Goal: Task Accomplishment & Management: Complete application form

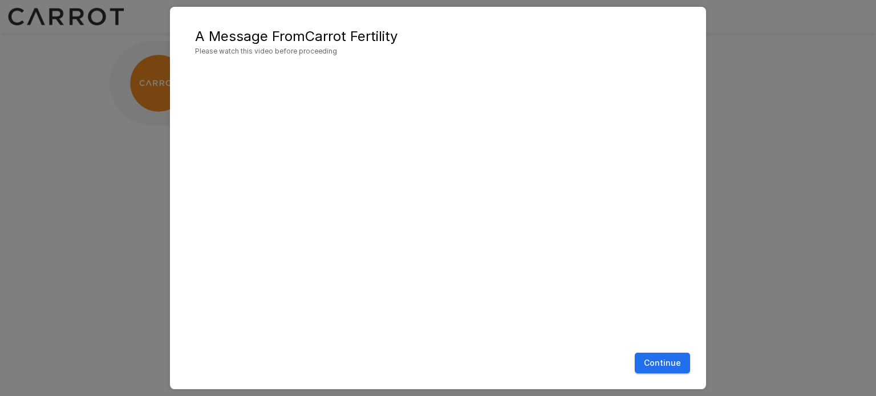
click at [808, 205] on div "A Message From Carrot Fertility Please watch this video before proceeding Conti…" at bounding box center [438, 198] width 876 height 396
click at [664, 362] on button "Continue" at bounding box center [662, 363] width 55 height 21
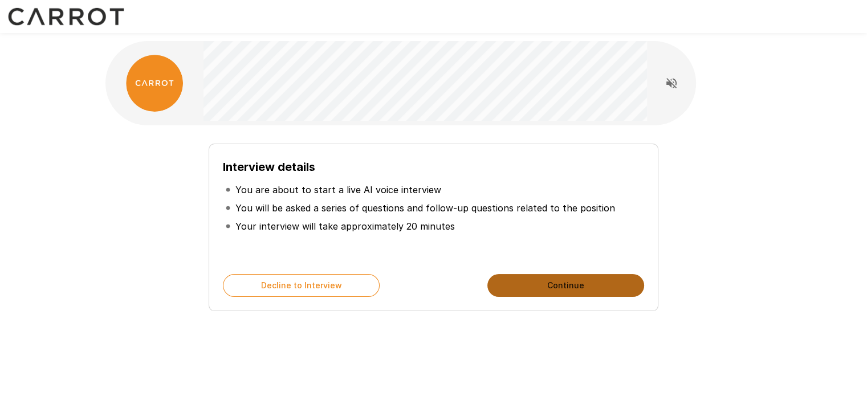
click at [553, 289] on button "Continue" at bounding box center [566, 285] width 157 height 23
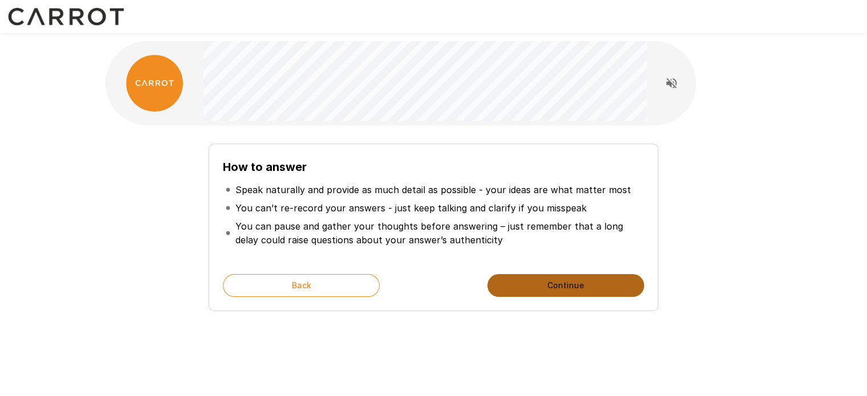
click at [555, 278] on button "Continue" at bounding box center [566, 285] width 157 height 23
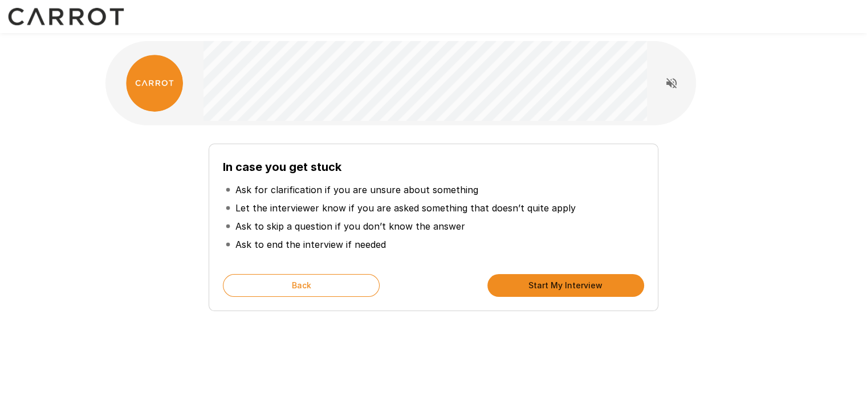
click at [593, 287] on button "Start My Interview" at bounding box center [566, 285] width 157 height 23
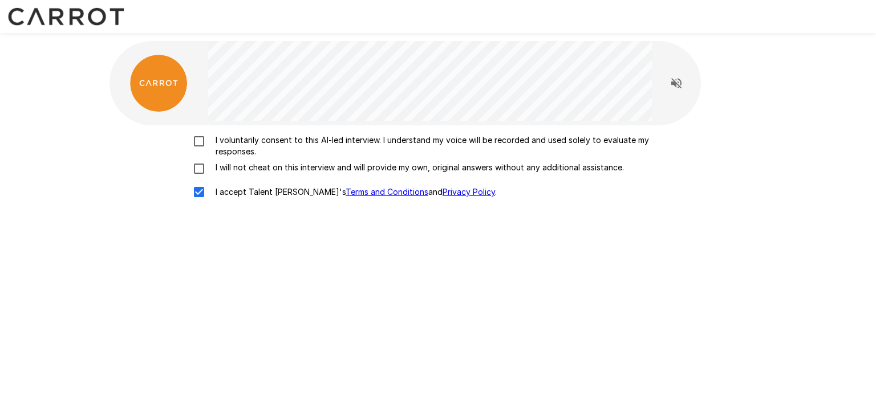
click at [537, 250] on div "I voluntarily consent to this AI-led interview. I understand my voice will be r…" at bounding box center [438, 170] width 684 height 341
click at [340, 183] on label "I accept Talent Llama's Terms and Conditions and Privacy Policy ." at bounding box center [438, 192] width 502 height 24
click at [346, 191] on link "Terms and Conditions" at bounding box center [387, 192] width 83 height 10
click at [443, 193] on link "Privacy Policy" at bounding box center [469, 192] width 52 height 10
click at [196, 153] on label "I voluntarily consent to this AI-led interview. I understand my voice will be r…" at bounding box center [438, 146] width 502 height 23
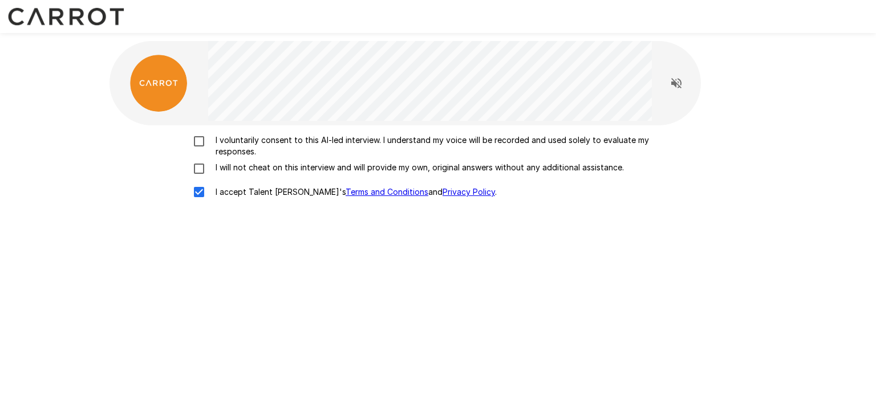
click at [198, 161] on div "I voluntarily consent to this AI-led interview. I understand my voice will be r…" at bounding box center [438, 170] width 648 height 70
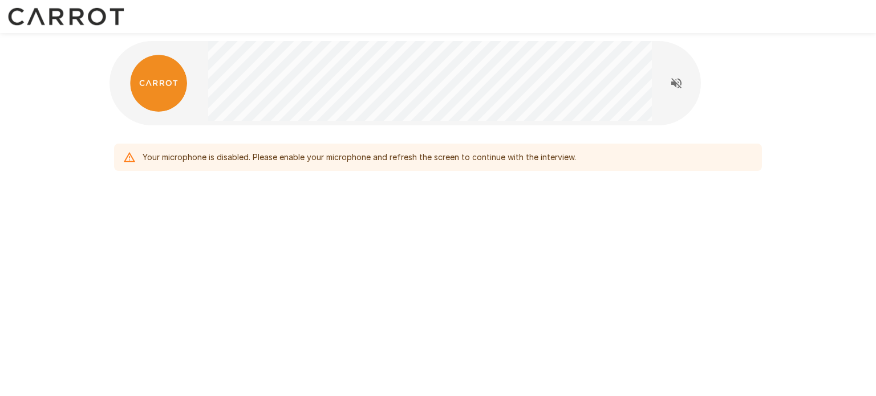
click at [537, 319] on div "Your microphone is disabled. Please enable your microphone and refresh the scre…" at bounding box center [438, 198] width 876 height 396
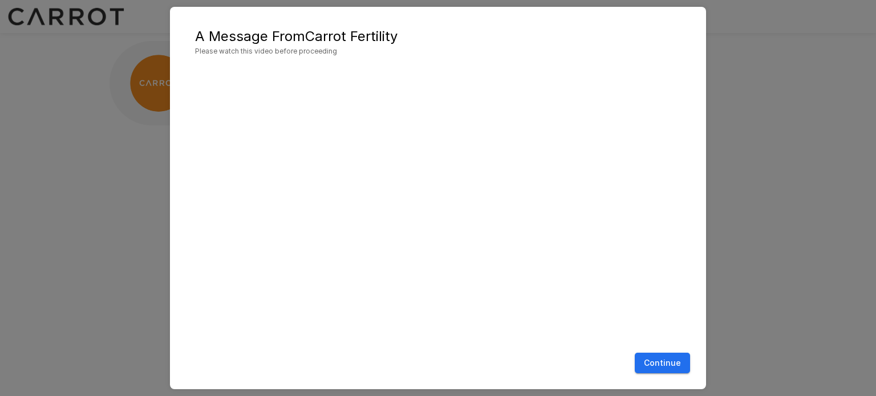
drag, startPoint x: 701, startPoint y: 111, endPoint x: 708, endPoint y: 132, distance: 22.4
click at [701, 111] on div "A Message From Carrot Fertility Please watch this video before proceeding Conti…" at bounding box center [438, 198] width 536 height 383
click at [671, 361] on button "Continue" at bounding box center [662, 363] width 55 height 21
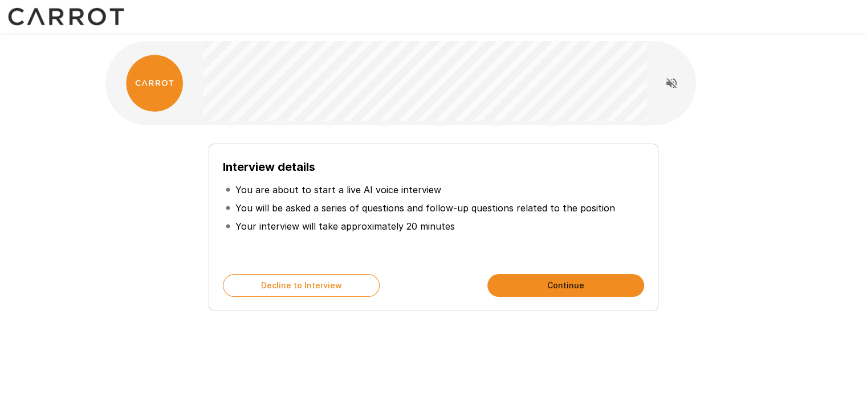
click at [564, 282] on button "Continue" at bounding box center [566, 285] width 157 height 23
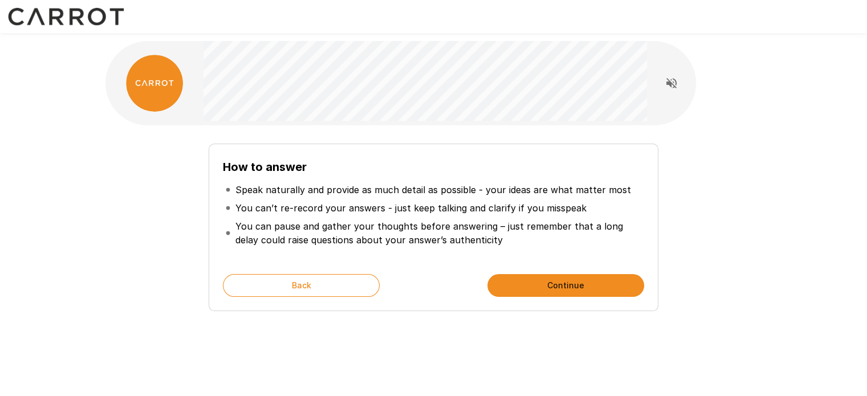
click at [564, 282] on button "Continue" at bounding box center [566, 285] width 157 height 23
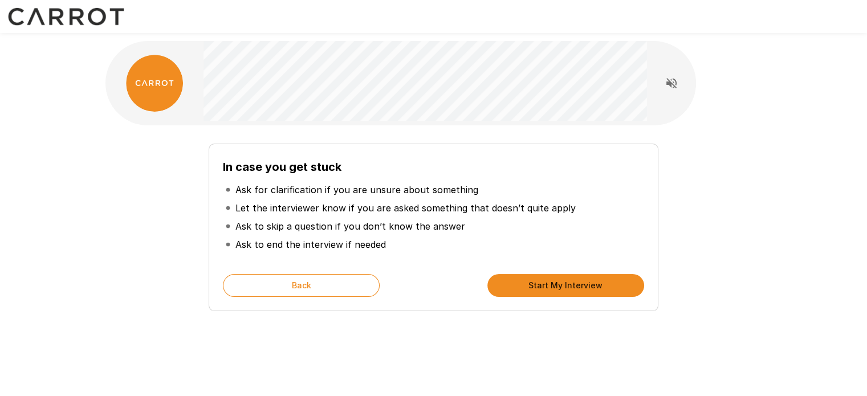
click at [564, 282] on button "Start My Interview" at bounding box center [566, 285] width 157 height 23
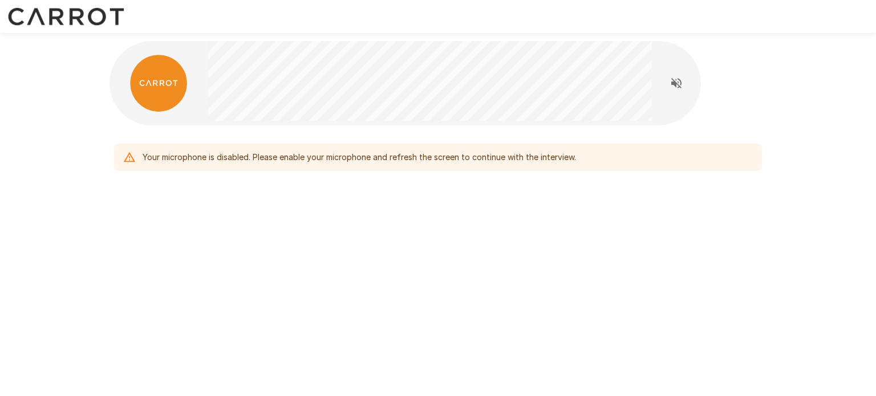
click at [539, 194] on div "Your microphone is disabled. Please enable your microphone and refresh the scre…" at bounding box center [438, 133] width 684 height 267
click at [672, 86] on icon "Read questions aloud" at bounding box center [677, 83] width 14 height 14
click at [673, 78] on icon "Stop reading questions aloud" at bounding box center [677, 83] width 14 height 14
click at [682, 82] on icon "Read questions aloud" at bounding box center [677, 83] width 14 height 14
click at [648, 258] on div "Your microphone is disabled. Please enable your microphone and refresh the scre…" at bounding box center [438, 133] width 684 height 267
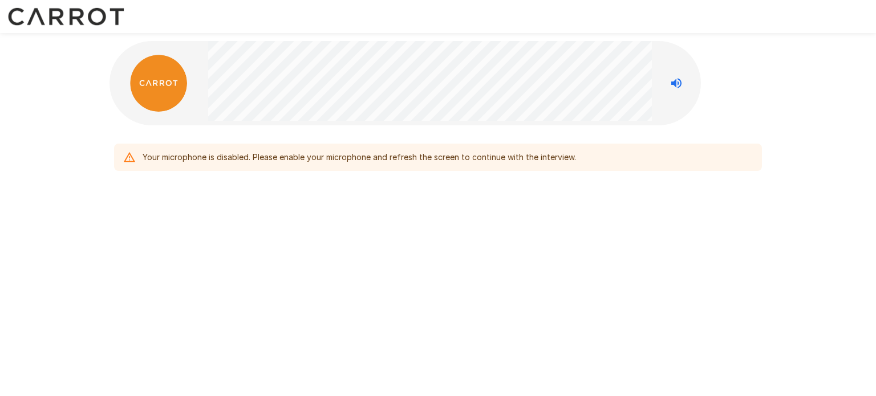
click at [525, 255] on div "Your microphone is disabled. Please enable your microphone and refresh the scre…" at bounding box center [438, 133] width 684 height 267
click at [162, 77] on img at bounding box center [158, 83] width 57 height 57
click at [281, 164] on div "Your microphone is disabled. Please enable your microphone and refresh the scre…" at bounding box center [359, 157] width 433 height 21
click at [284, 159] on div "Your microphone is disabled. Please enable your microphone and refresh the scre…" at bounding box center [359, 157] width 433 height 21
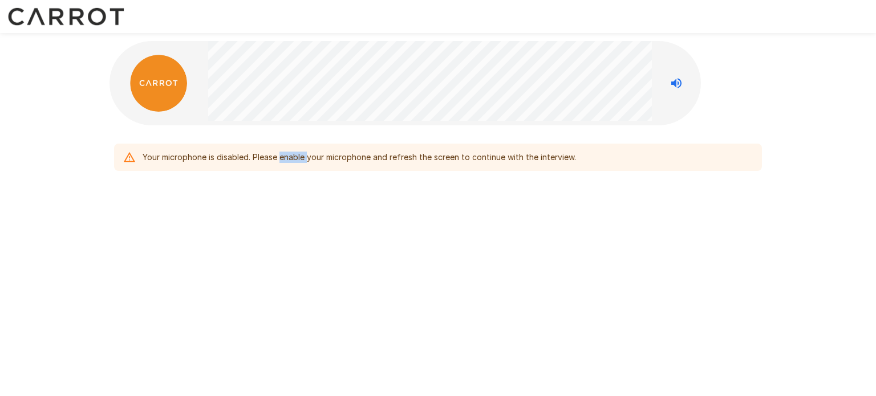
click at [683, 82] on button "Stop reading questions aloud" at bounding box center [676, 83] width 23 height 23
click at [682, 82] on icon "Read questions aloud" at bounding box center [677, 83] width 14 height 14
click at [663, 301] on div "Your microphone is disabled. Please enable your microphone and refresh the scre…" at bounding box center [438, 198] width 876 height 396
click at [609, 257] on div "Your microphone is disabled. Please enable your microphone and refresh the scre…" at bounding box center [438, 133] width 684 height 267
click at [173, 85] on img at bounding box center [158, 83] width 57 height 57
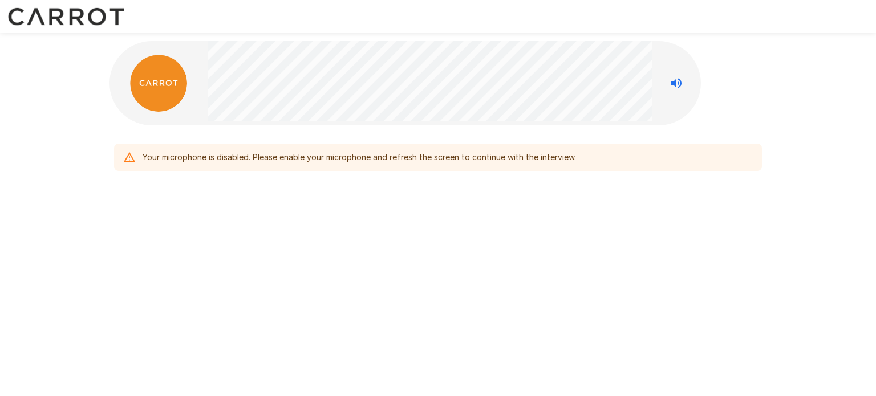
click at [347, 205] on div "Your microphone is disabled. Please enable your microphone and refresh the scre…" at bounding box center [438, 133] width 684 height 267
click at [680, 296] on div "Your microphone is disabled. Please enable your microphone and refresh the scre…" at bounding box center [438, 198] width 876 height 396
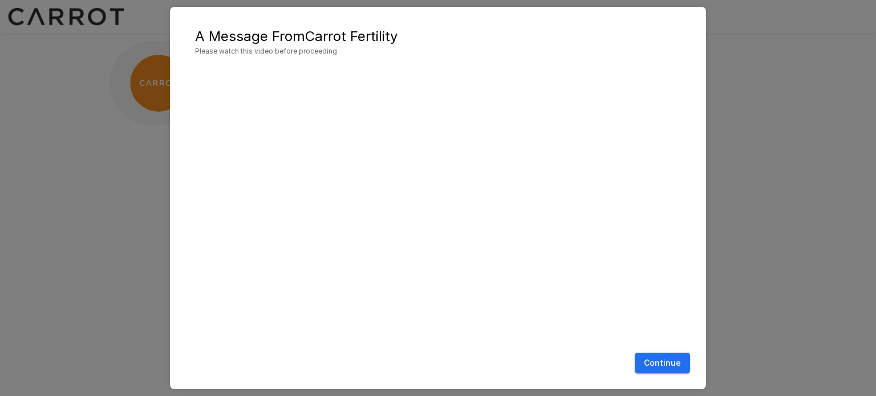
click at [666, 363] on button "Continue" at bounding box center [662, 363] width 55 height 21
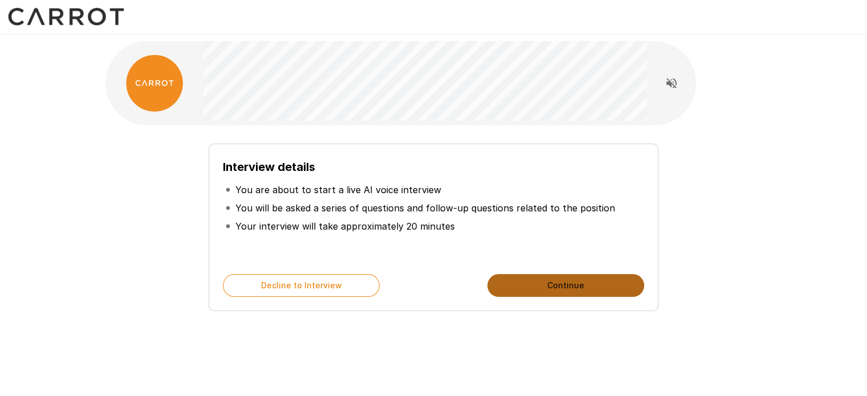
click at [572, 274] on button "Continue" at bounding box center [566, 285] width 157 height 23
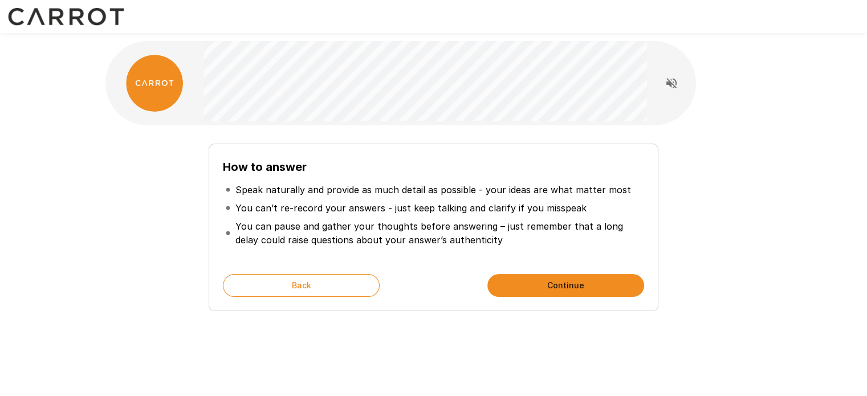
click at [571, 280] on button "Continue" at bounding box center [566, 285] width 157 height 23
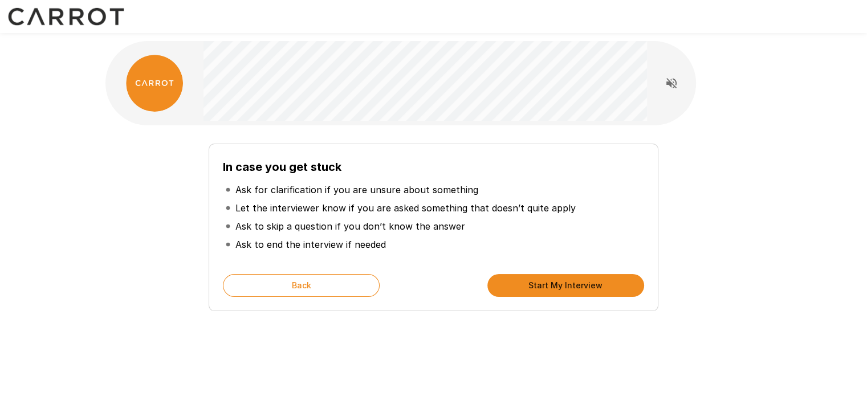
click at [571, 280] on button "Start My Interview" at bounding box center [566, 285] width 157 height 23
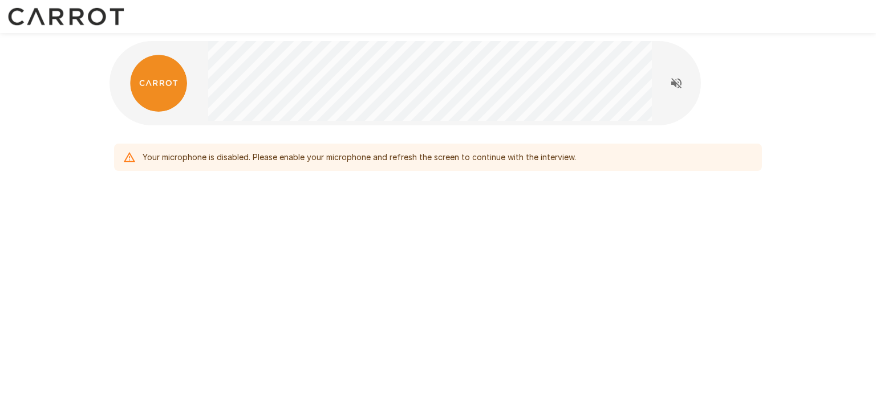
click at [665, 87] on div at bounding box center [676, 83] width 23 height 23
click at [667, 85] on button "Read questions aloud" at bounding box center [676, 83] width 23 height 23
click at [650, 209] on div "Your microphone is disabled. Please enable your microphone and refresh the scre…" at bounding box center [438, 133] width 684 height 267
click at [631, 313] on div "Your microphone is disabled. Please enable your microphone and refresh the scre…" at bounding box center [438, 198] width 876 height 396
click at [541, 266] on div "Your microphone is disabled. Please enable your microphone and refresh the scre…" at bounding box center [438, 133] width 684 height 267
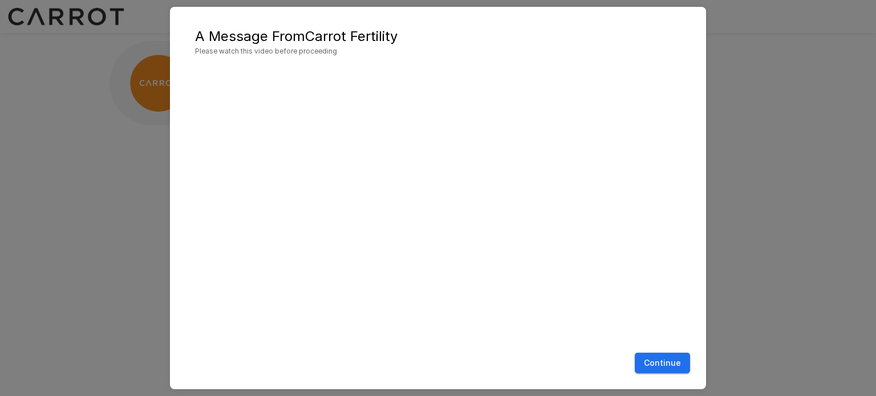
click at [668, 360] on button "Continue" at bounding box center [662, 363] width 55 height 21
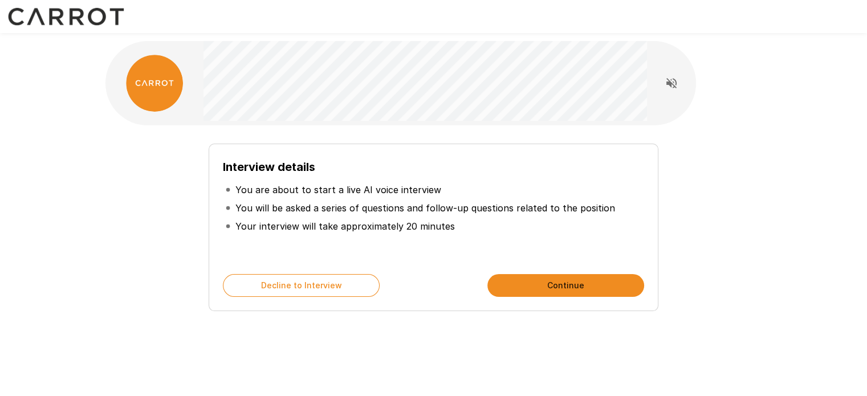
click at [567, 285] on button "Continue" at bounding box center [566, 285] width 157 height 23
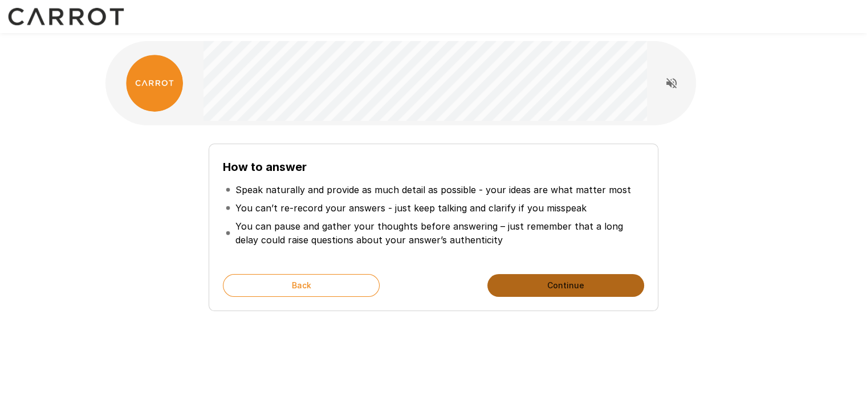
click at [567, 285] on button "Continue" at bounding box center [566, 285] width 157 height 23
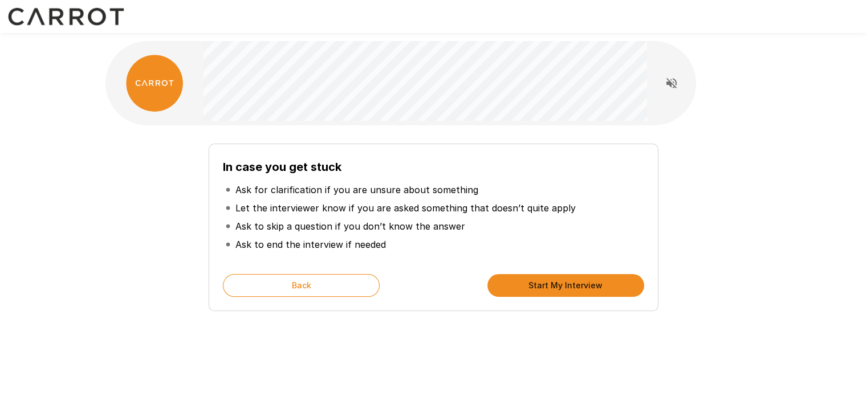
click at [567, 285] on button "Start My Interview" at bounding box center [566, 285] width 157 height 23
